Goal: Task Accomplishment & Management: Use online tool/utility

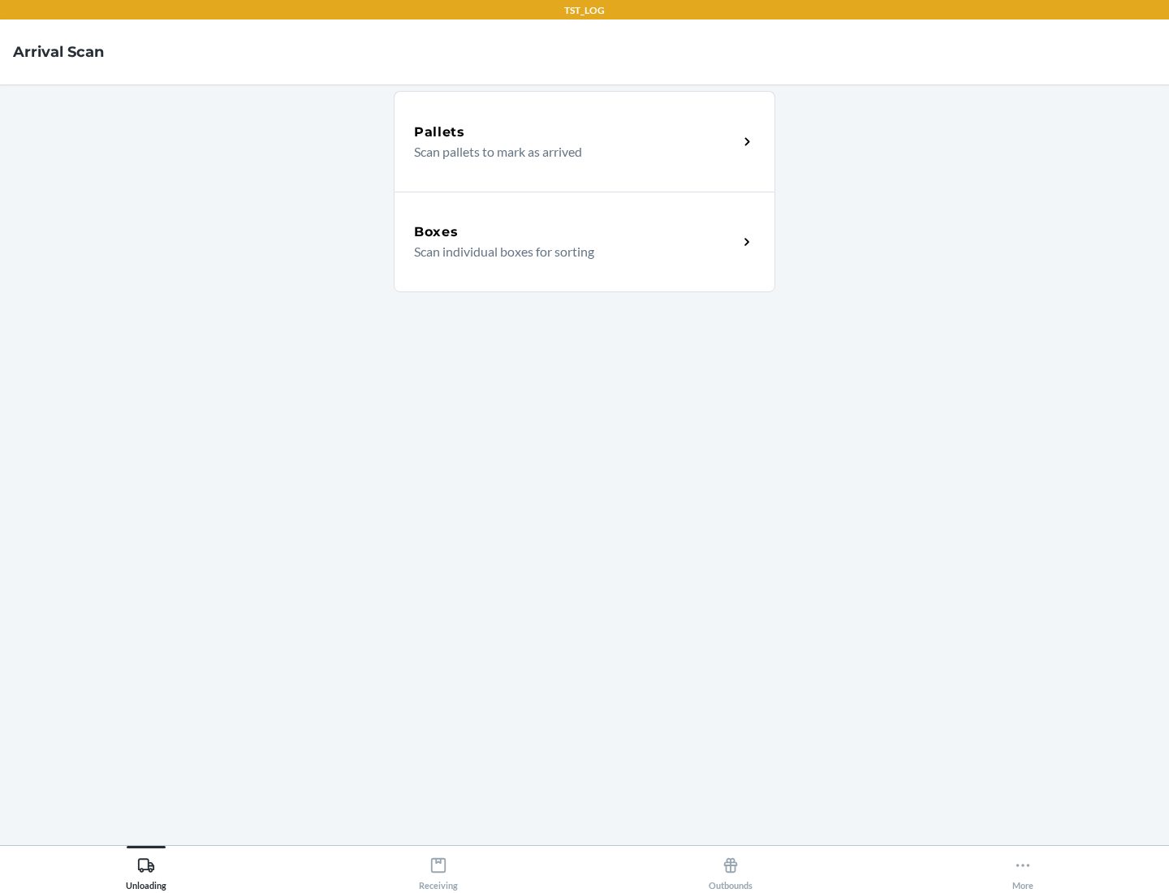
click at [576, 232] on div "Boxes" at bounding box center [576, 232] width 324 height 19
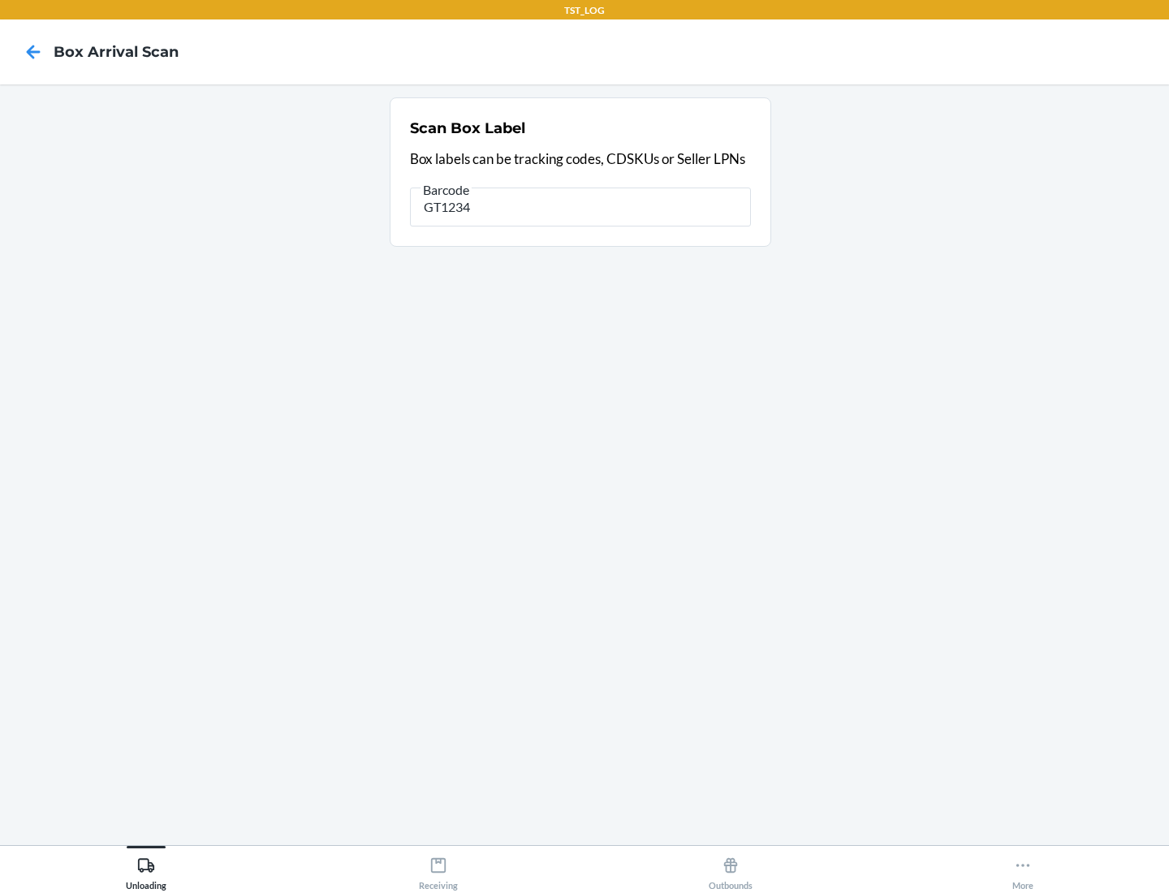
type input "GT1234"
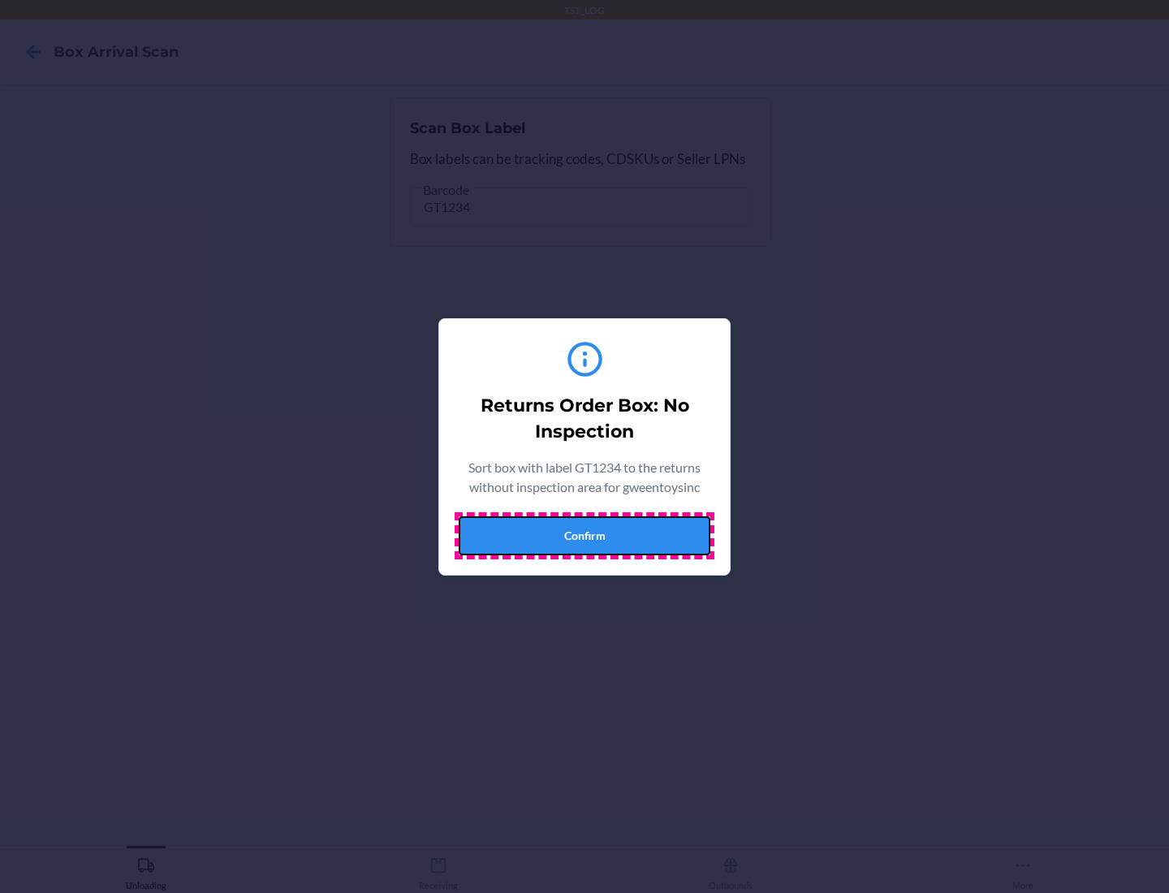
click at [585, 535] on button "Confirm" at bounding box center [585, 536] width 252 height 39
